Goal: Task Accomplishment & Management: Manage account settings

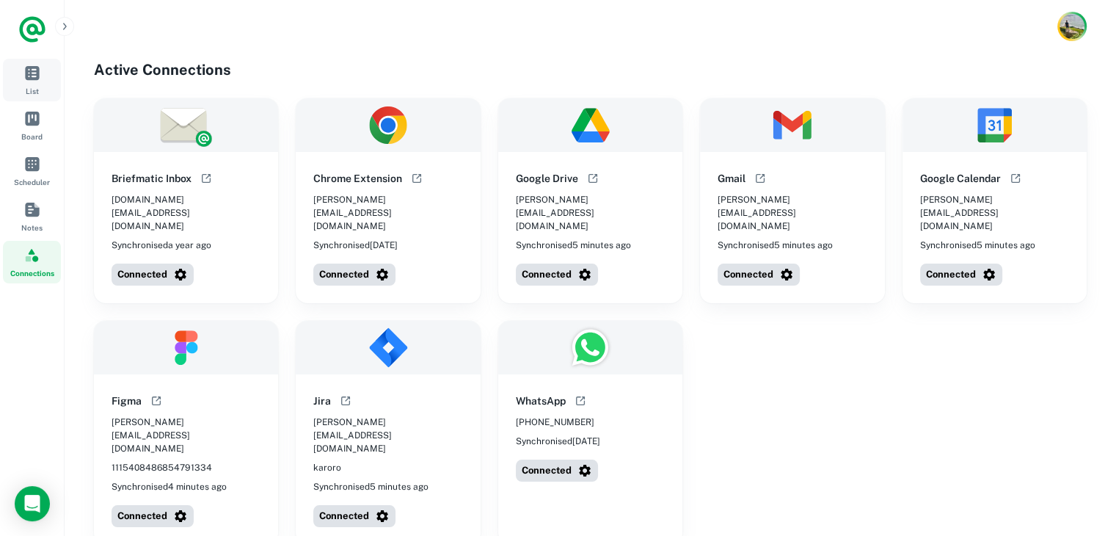
click at [42, 85] on link "List" at bounding box center [32, 80] width 58 height 43
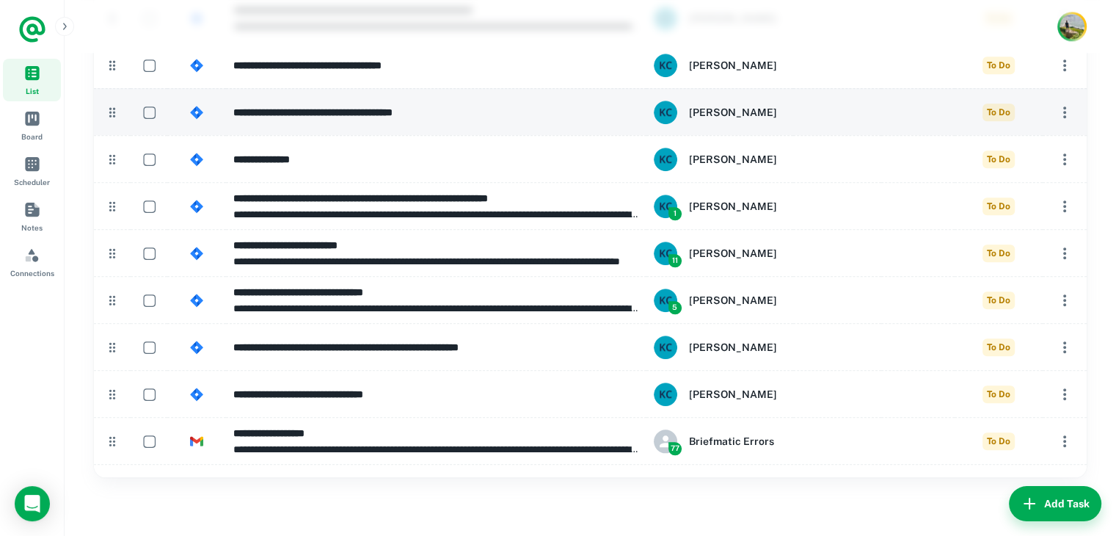
scroll to position [1503, 0]
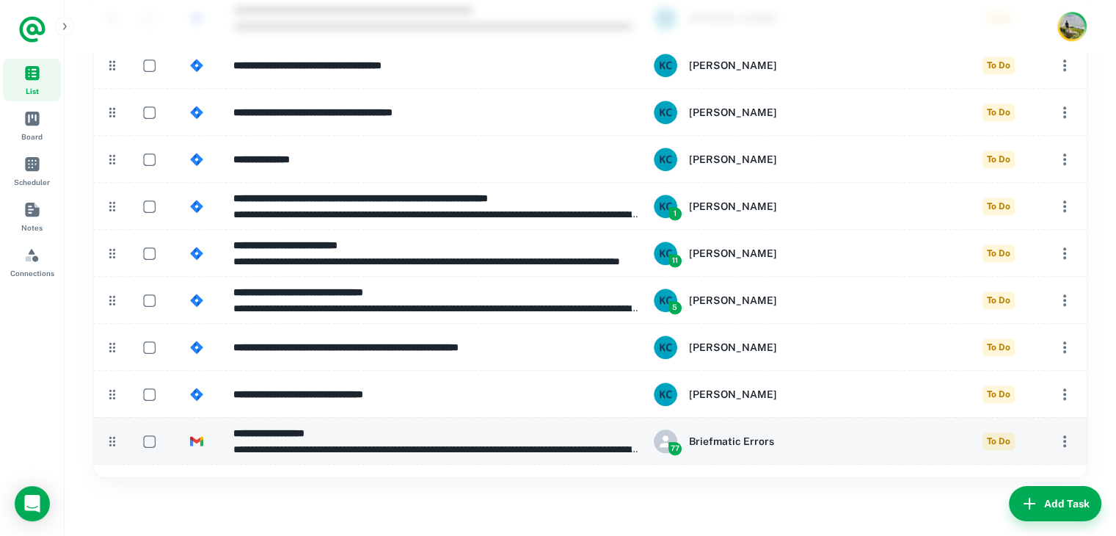
click at [535, 445] on p "**********" at bounding box center [436, 449] width 406 height 16
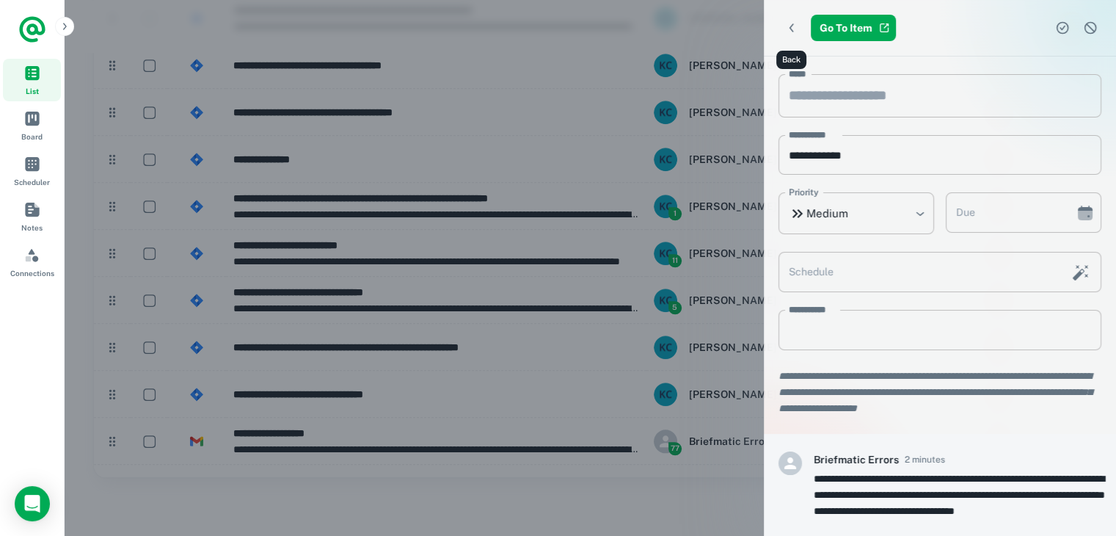
click at [791, 25] on icon "Back" at bounding box center [792, 27] width 4 height 9
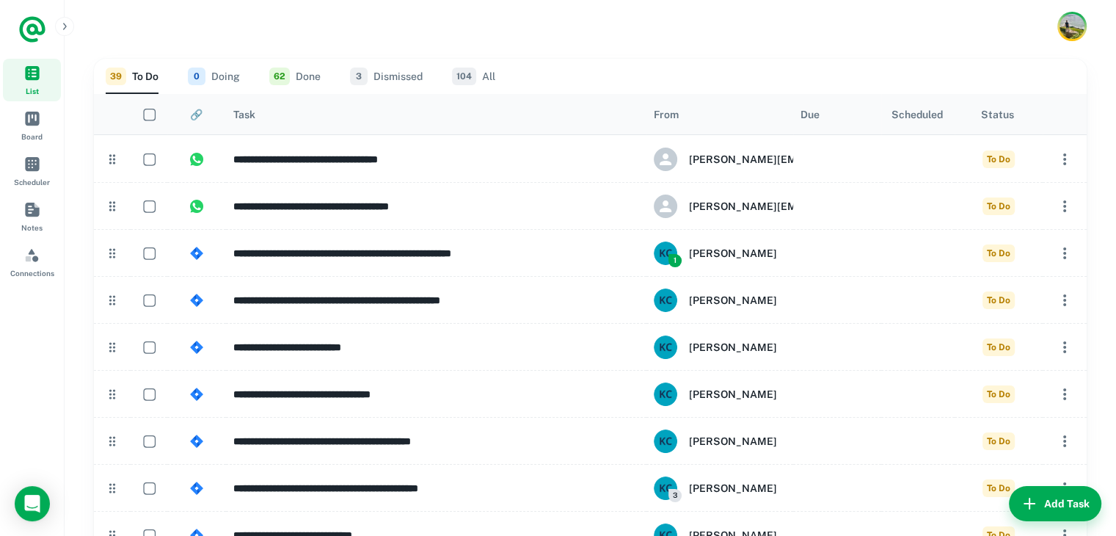
drag, startPoint x: 493, startPoint y: 67, endPoint x: 476, endPoint y: 72, distance: 17.6
click at [492, 67] on button "104 All" at bounding box center [473, 76] width 43 height 35
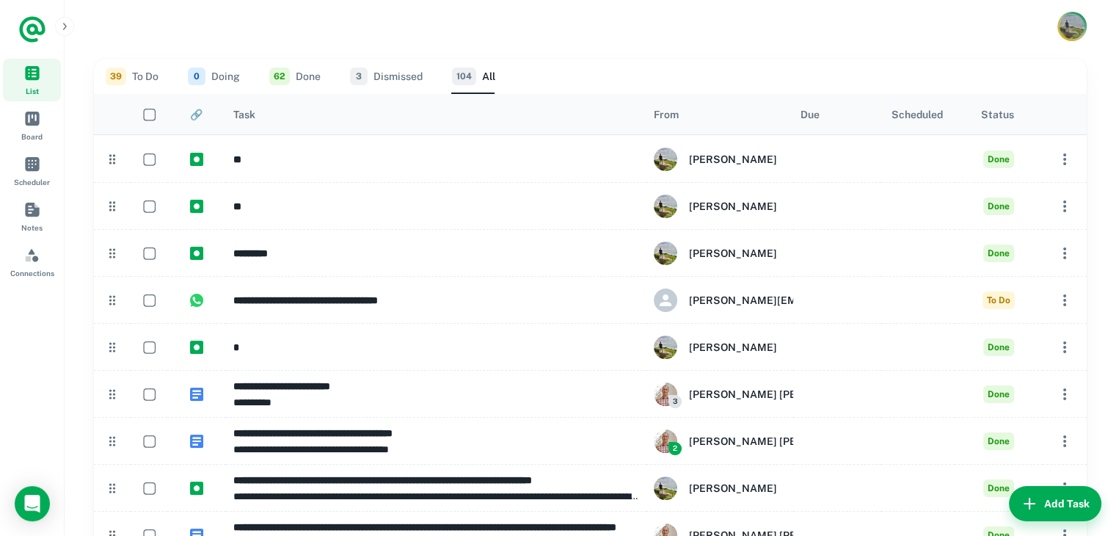
click at [1077, 30] on img "Account button" at bounding box center [1072, 26] width 25 height 25
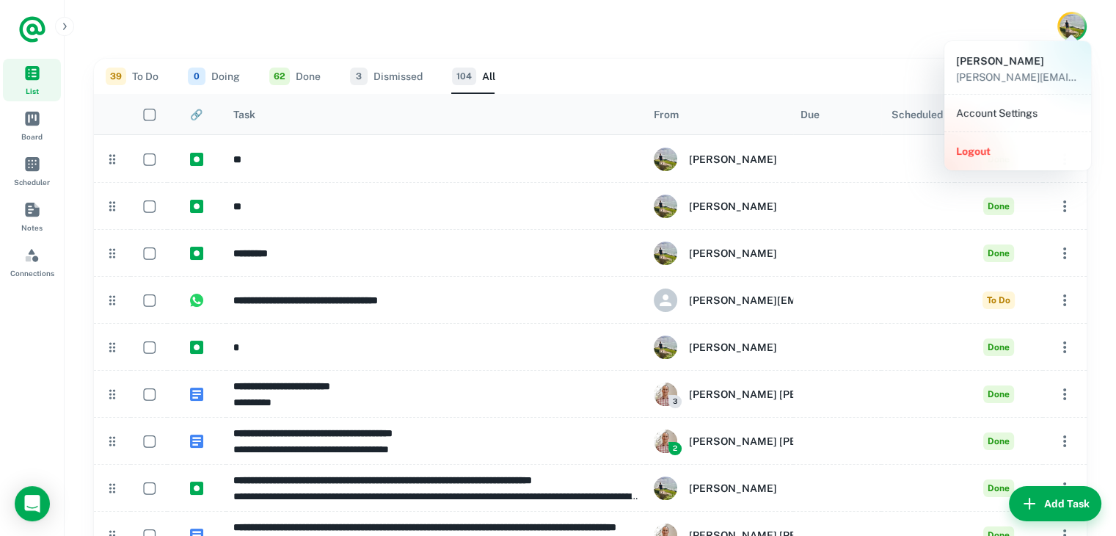
click at [999, 73] on p "[PERSON_NAME][EMAIL_ADDRESS][DOMAIN_NAME]" at bounding box center [1017, 77] width 123 height 16
click at [987, 102] on li "Account Settings" at bounding box center [1017, 113] width 135 height 25
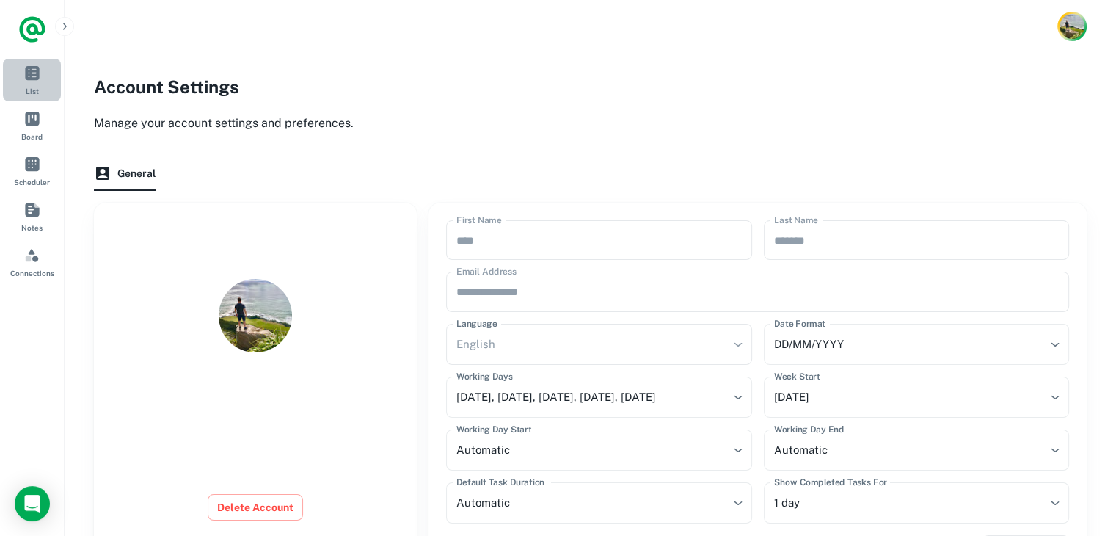
click at [20, 76] on link "List" at bounding box center [32, 80] width 58 height 43
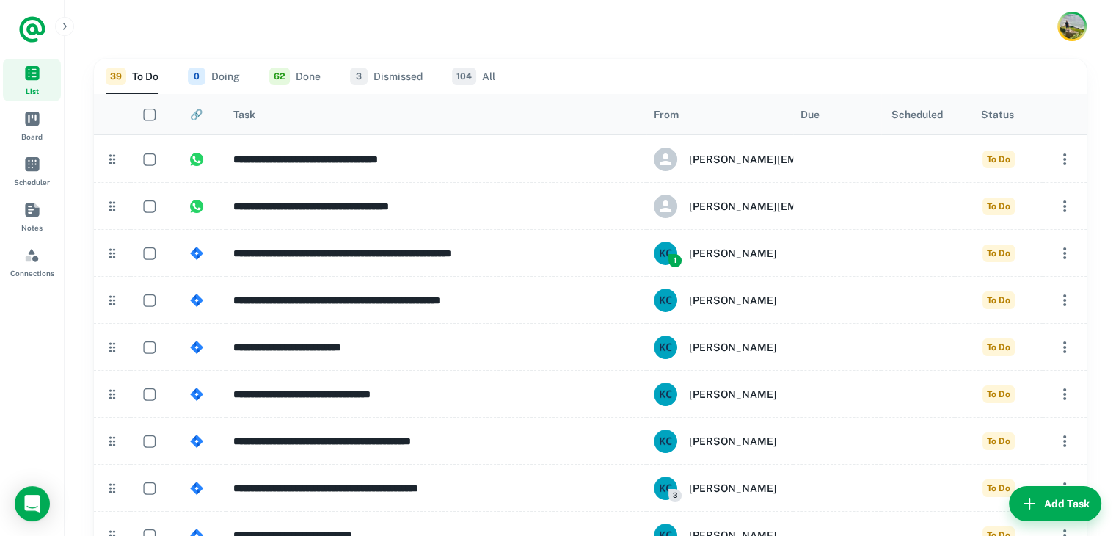
click at [479, 80] on button "104 All" at bounding box center [473, 76] width 43 height 35
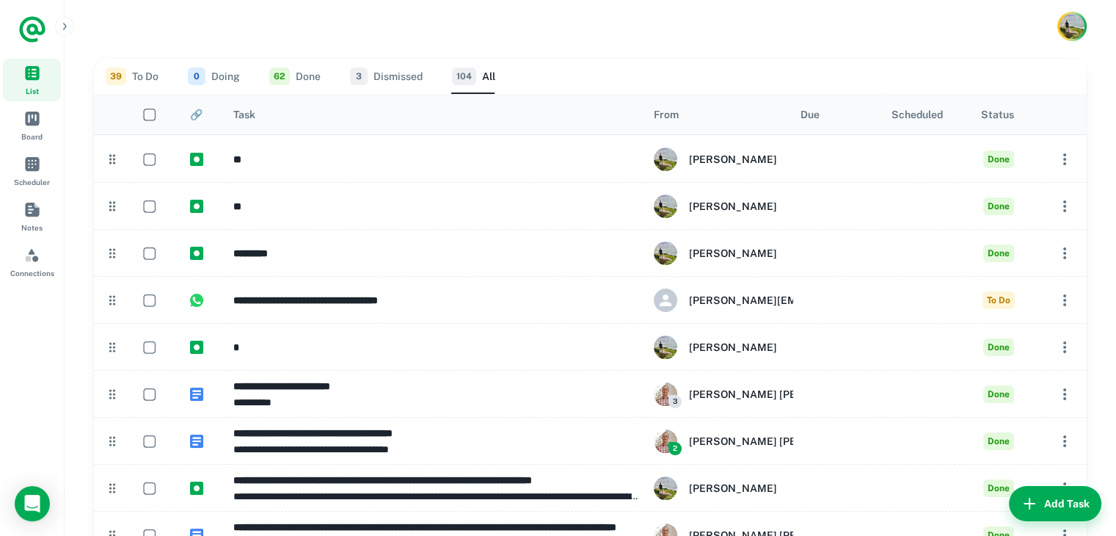
click at [383, 71] on button "3 Dismissed" at bounding box center [386, 76] width 73 height 35
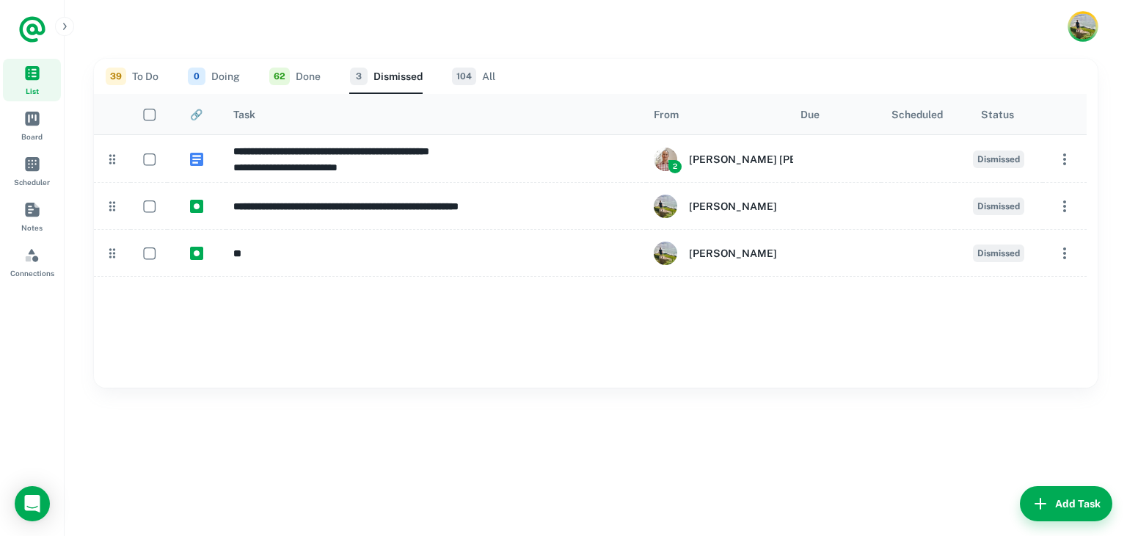
click at [1070, 33] on img "Account button" at bounding box center [1083, 26] width 26 height 26
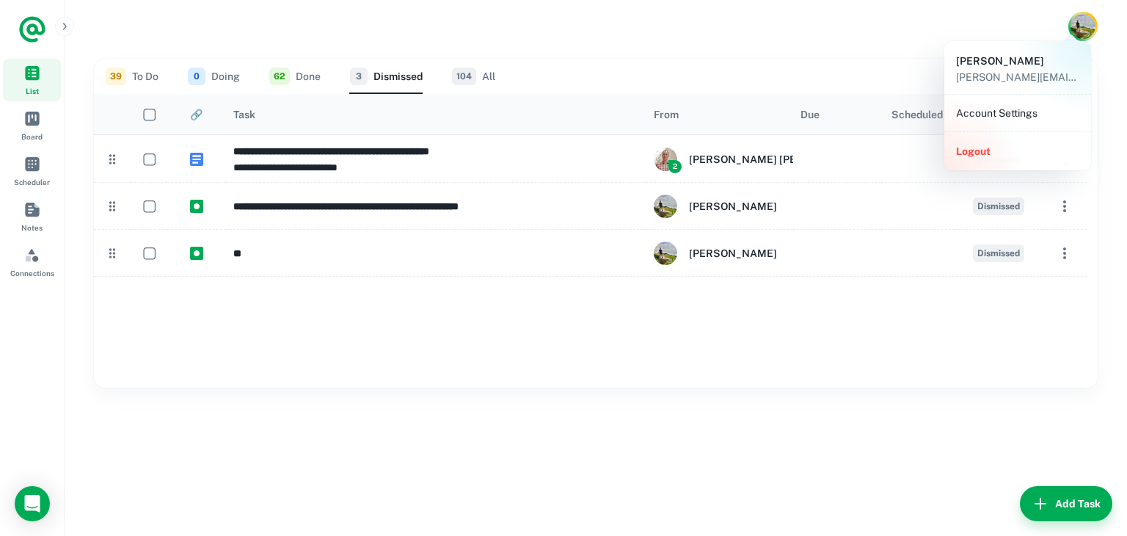
click at [1013, 108] on li "Account Settings" at bounding box center [1017, 113] width 135 height 25
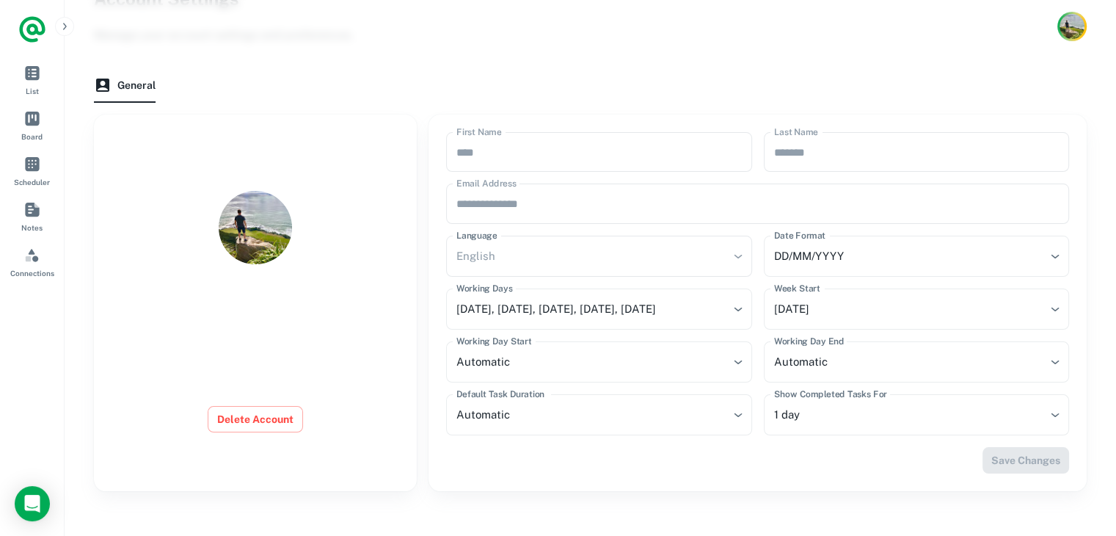
scroll to position [90, 0]
click at [251, 418] on button "Delete Account" at bounding box center [255, 417] width 95 height 26
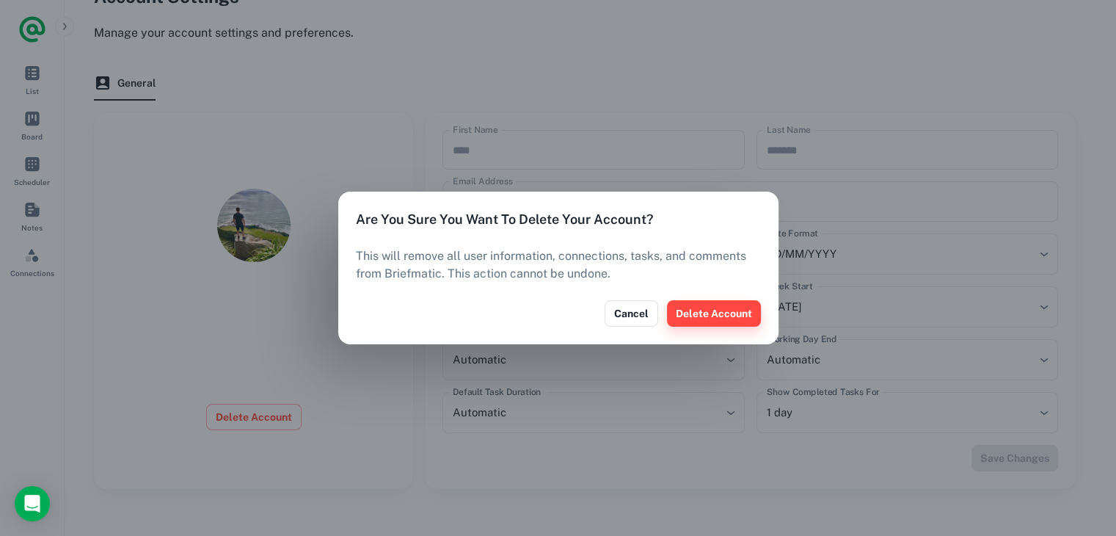
click at [701, 313] on button "Delete Account" at bounding box center [714, 313] width 94 height 26
